Goal: Task Accomplishment & Management: Complete application form

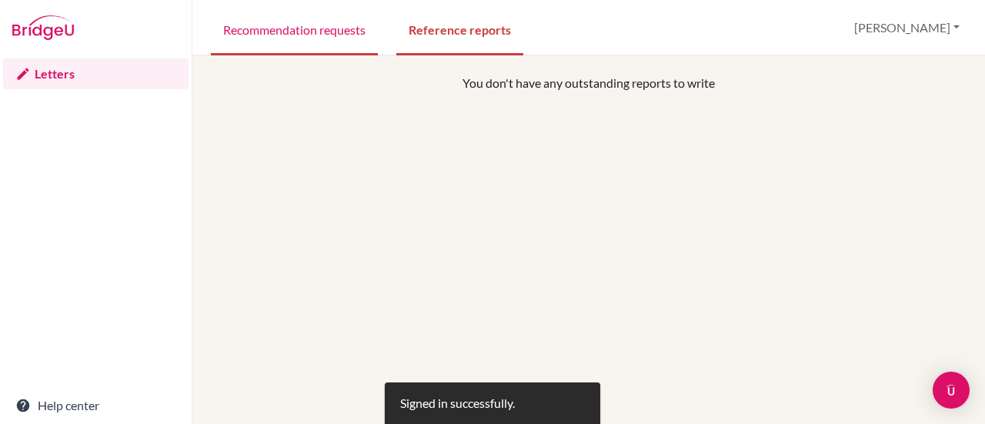
click at [292, 36] on link "Recommendation requests" at bounding box center [294, 28] width 167 height 53
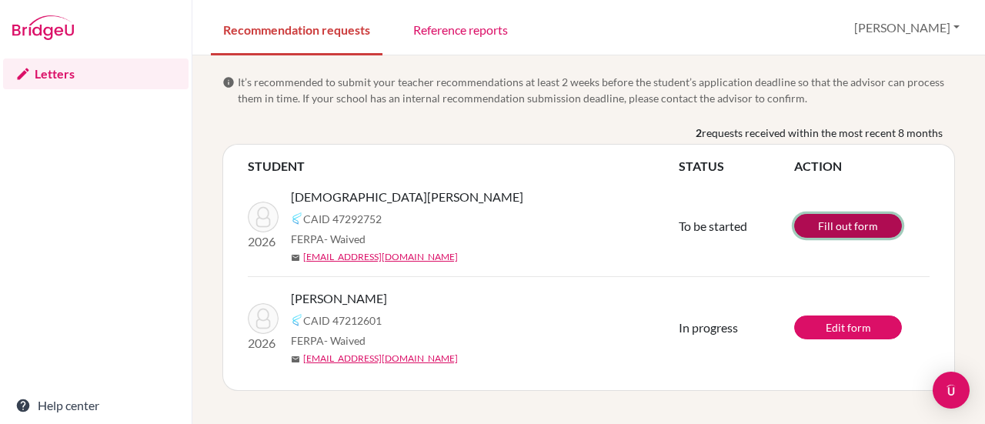
click at [820, 221] on link "Fill out form" at bounding box center [848, 226] width 108 height 24
click at [867, 231] on link "Fill out form" at bounding box center [848, 226] width 108 height 24
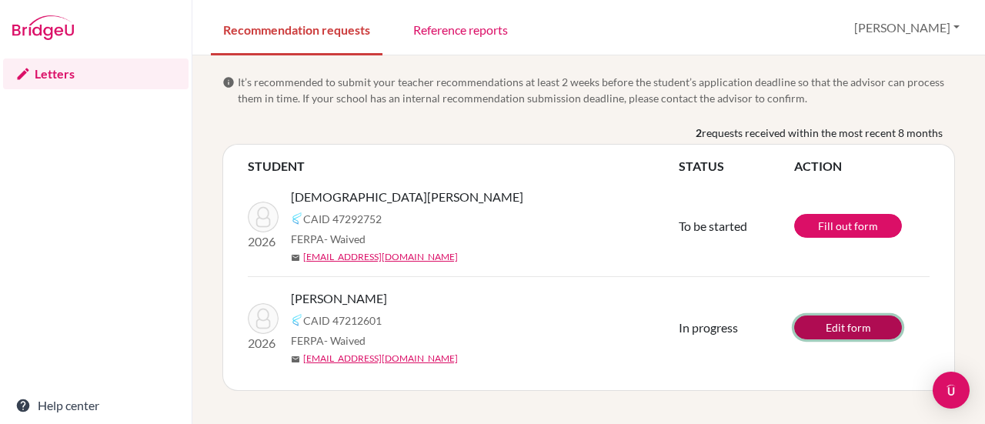
click at [847, 329] on link "Edit form" at bounding box center [848, 328] width 108 height 24
